Goal: Transaction & Acquisition: Subscribe to service/newsletter

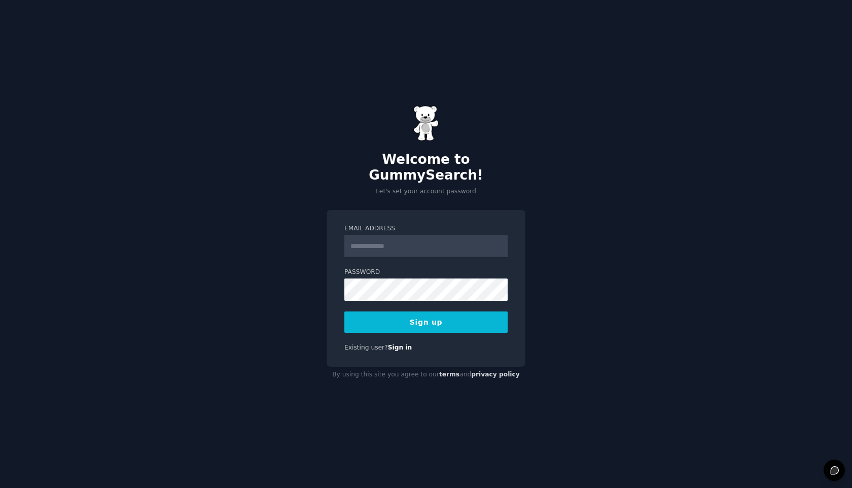
click at [471, 238] on input "Email Address" at bounding box center [425, 246] width 163 height 22
type input "**********"
click at [433, 315] on button "Sign up" at bounding box center [425, 321] width 163 height 21
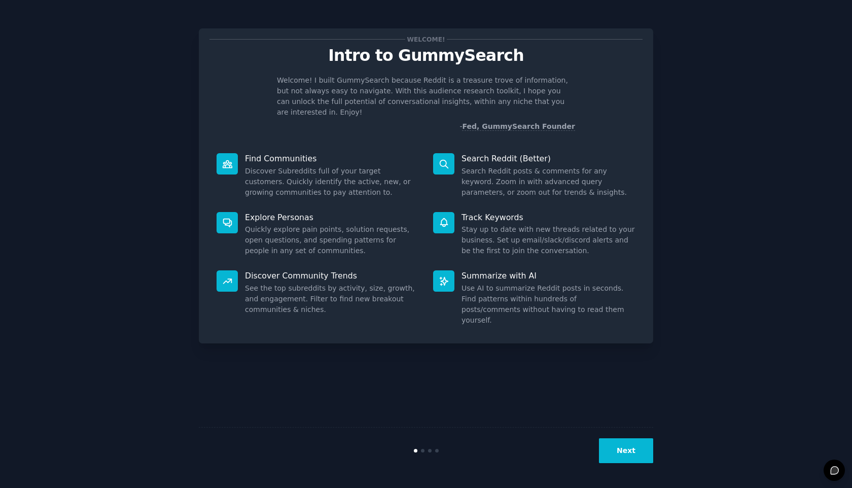
click at [605, 453] on button "Next" at bounding box center [626, 450] width 54 height 25
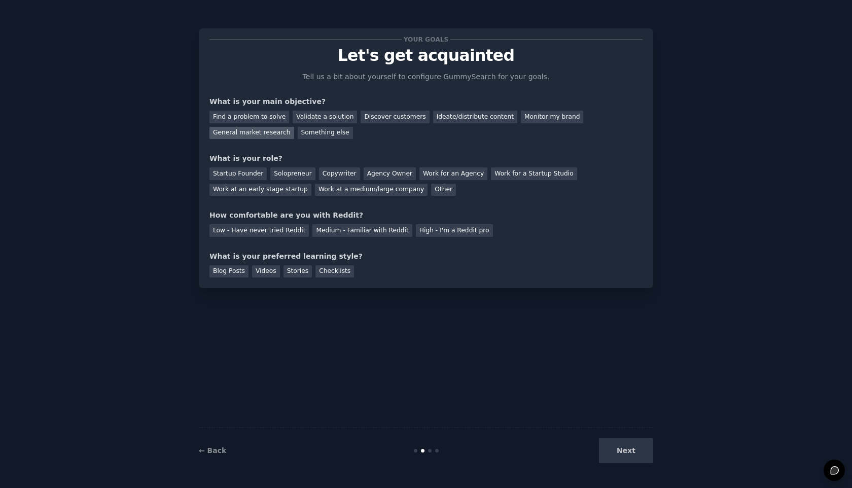
click at [237, 131] on div "General market research" at bounding box center [251, 133] width 85 height 13
click at [390, 173] on div "Agency Owner" at bounding box center [390, 173] width 52 height 13
click at [338, 173] on div "Copywriter" at bounding box center [339, 173] width 41 height 13
click at [368, 173] on div "Agency Owner" at bounding box center [390, 173] width 52 height 13
click at [273, 192] on div "Work at an early stage startup" at bounding box center [260, 190] width 102 height 13
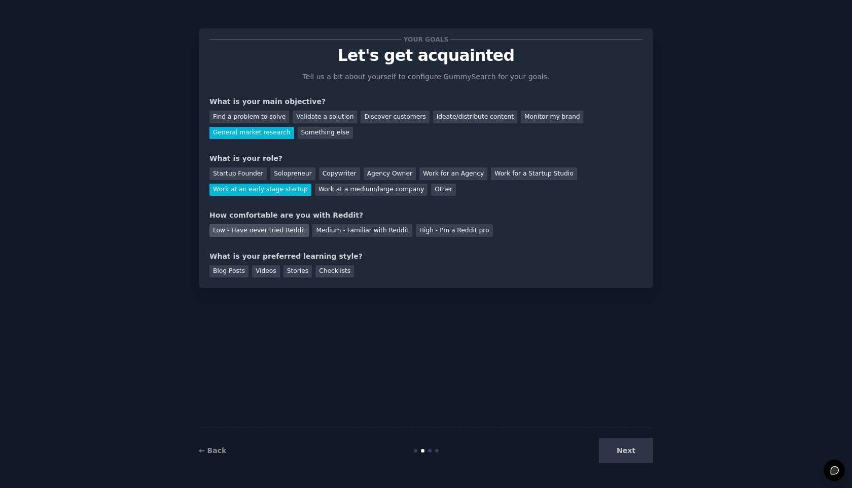
click at [274, 229] on div "Low - Have never tried Reddit" at bounding box center [258, 230] width 99 height 13
click at [332, 269] on div "Checklists" at bounding box center [334, 271] width 39 height 13
click at [620, 443] on button "Next" at bounding box center [626, 450] width 54 height 25
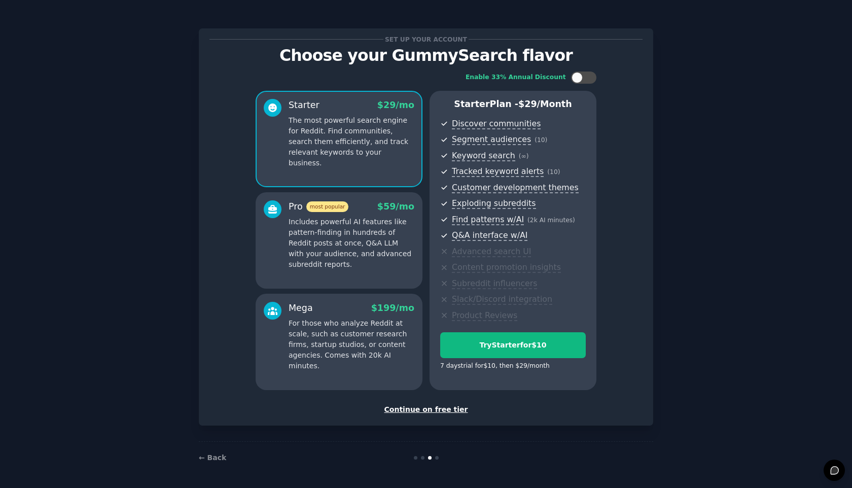
click at [441, 416] on div "Set up your account Choose your GummySearch flavor Enable 33% Annual Discount S…" at bounding box center [426, 226] width 454 height 397
click at [433, 406] on div "Continue on free tier" at bounding box center [425, 409] width 433 height 11
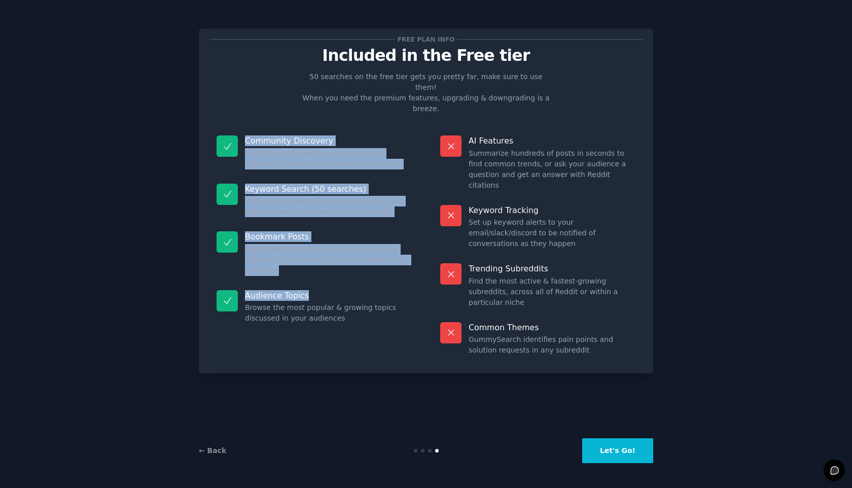
drag, startPoint x: 235, startPoint y: 110, endPoint x: 307, endPoint y: 262, distance: 168.8
click at [307, 262] on dl "Community Discovery Find subreddits and organize them into audiences, search an…" at bounding box center [313, 245] width 209 height 234
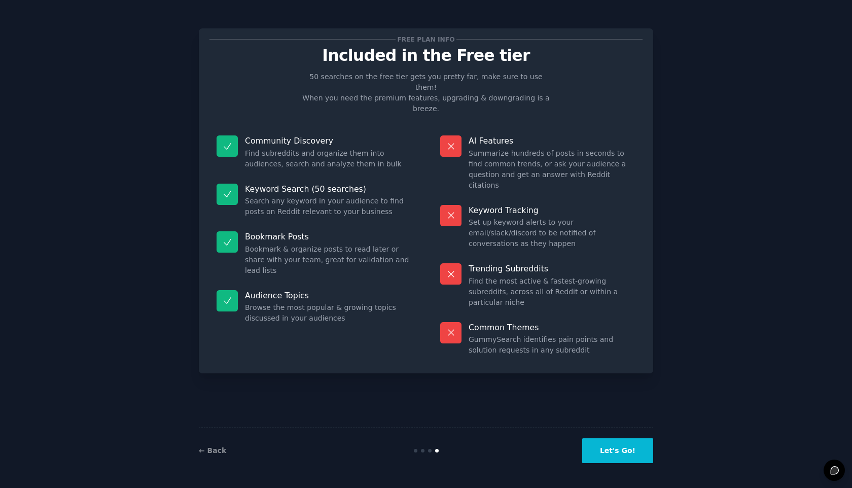
click at [315, 310] on div "Free plan info Included in the Free tier 50 searches on the free tier gets you …" at bounding box center [426, 200] width 454 height 345
click at [600, 439] on button "Let's Go!" at bounding box center [617, 450] width 71 height 25
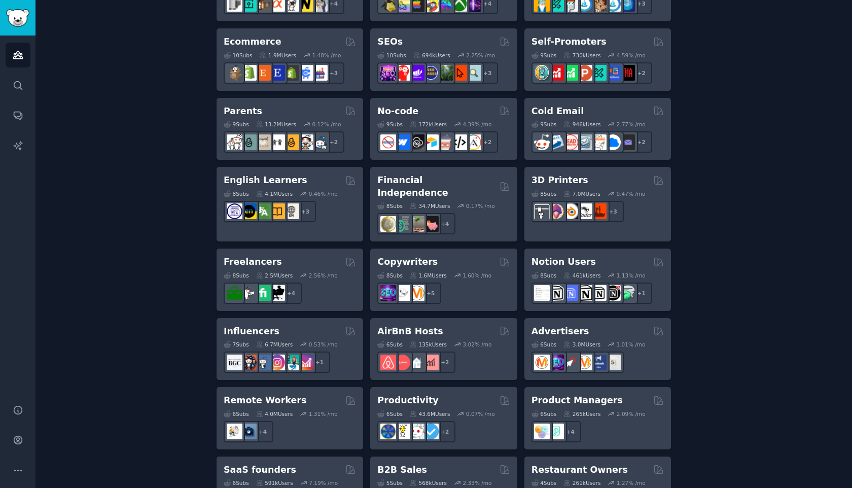
scroll to position [592, 0]
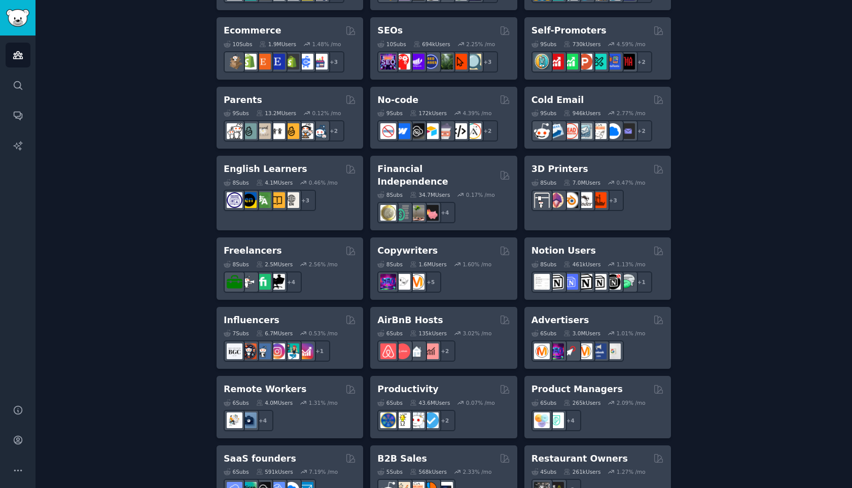
click at [774, 321] on div "Create your first audience An audience is a collection of subreddits you can se…" at bounding box center [444, 24] width 788 height 1104
